Goal: Information Seeking & Learning: Understand process/instructions

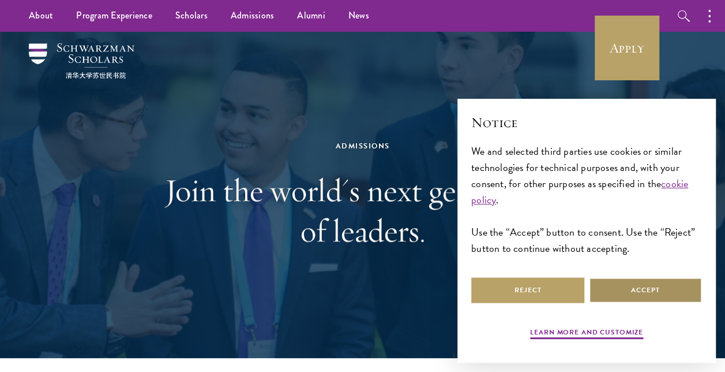
click at [614, 290] on button "Accept" at bounding box center [645, 290] width 113 height 26
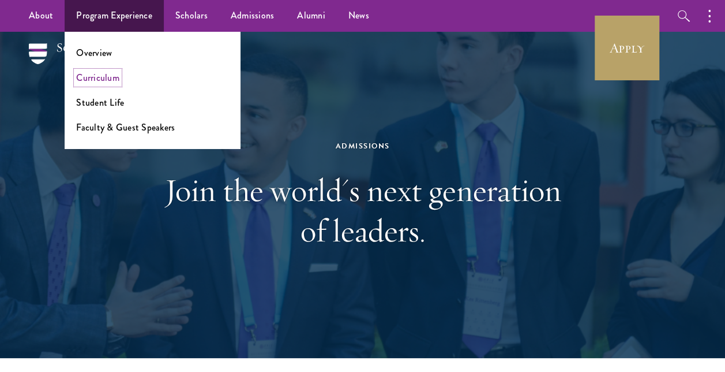
click at [107, 78] on link "Curriculum" at bounding box center [97, 77] width 43 height 13
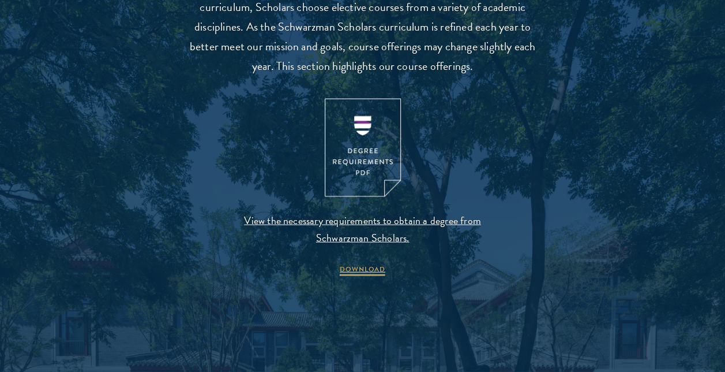
scroll to position [1212, 0]
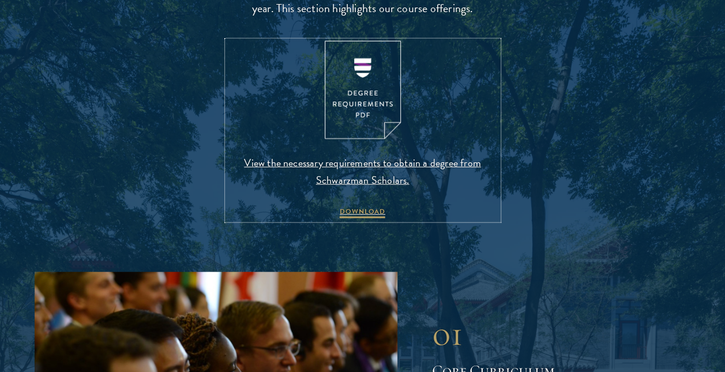
click at [291, 162] on span "View the necessary requirements to obtain a degree from Schwarzman Scholars." at bounding box center [362, 171] width 271 height 35
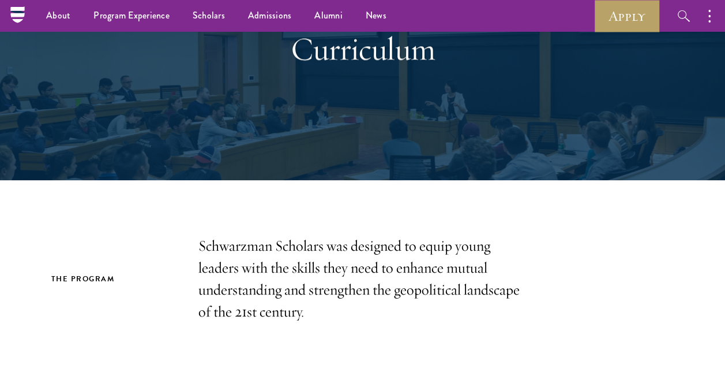
scroll to position [0, 0]
